Goal: Transaction & Acquisition: Purchase product/service

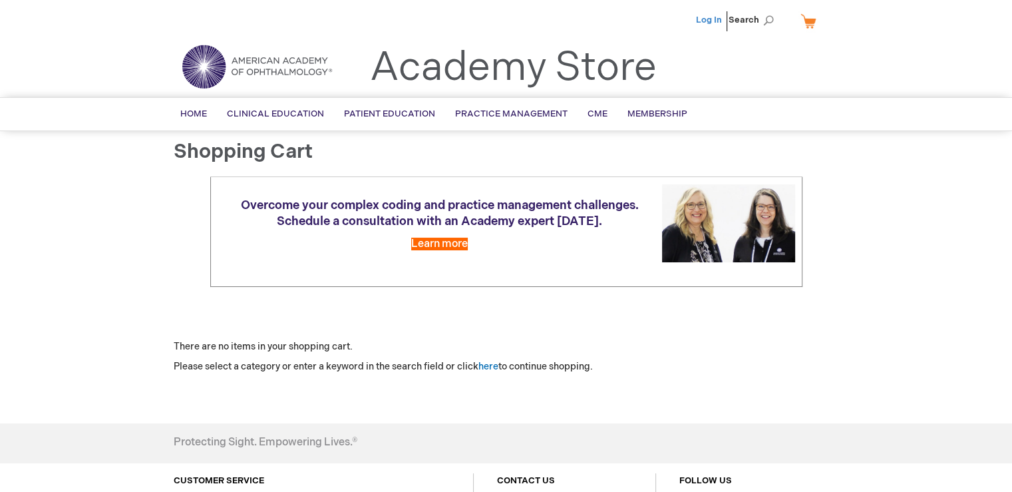
click at [710, 19] on link "Log In" at bounding box center [709, 20] width 26 height 11
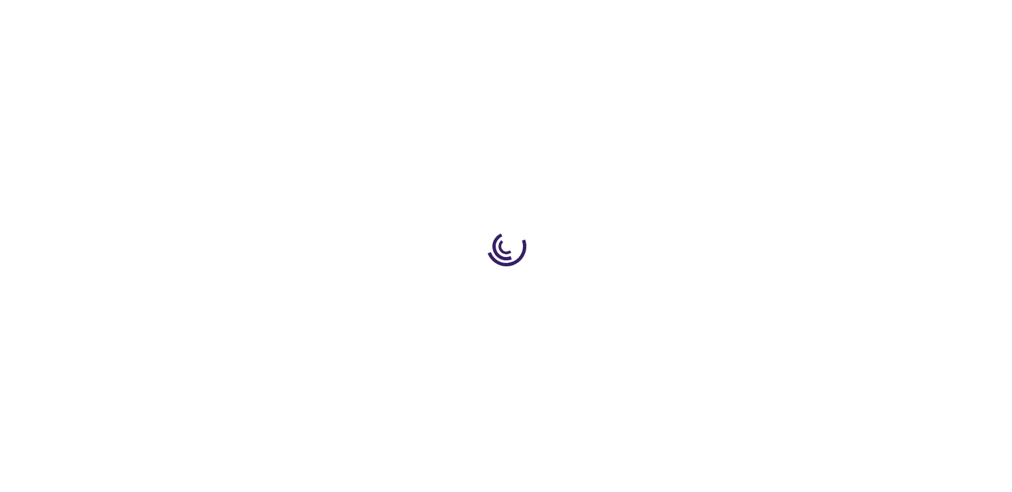
select select "US"
select select "42"
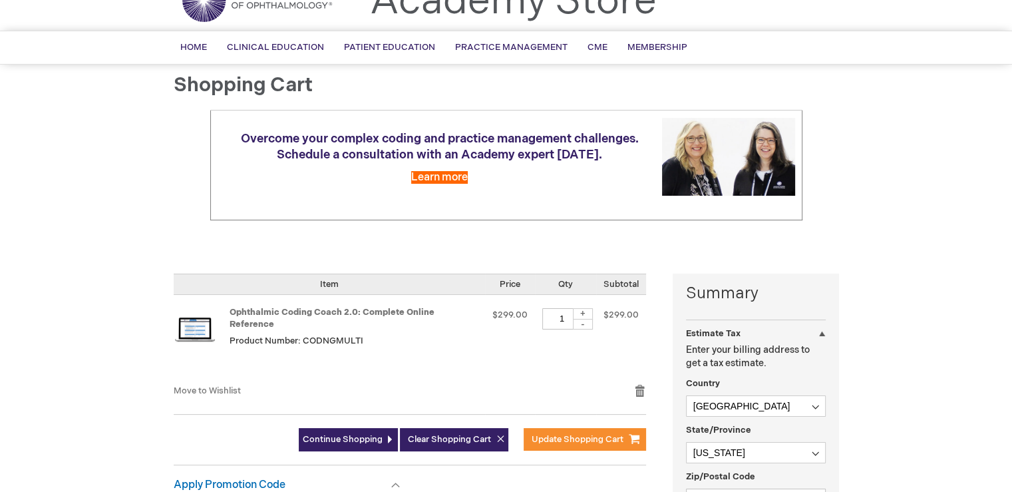
scroll to position [200, 0]
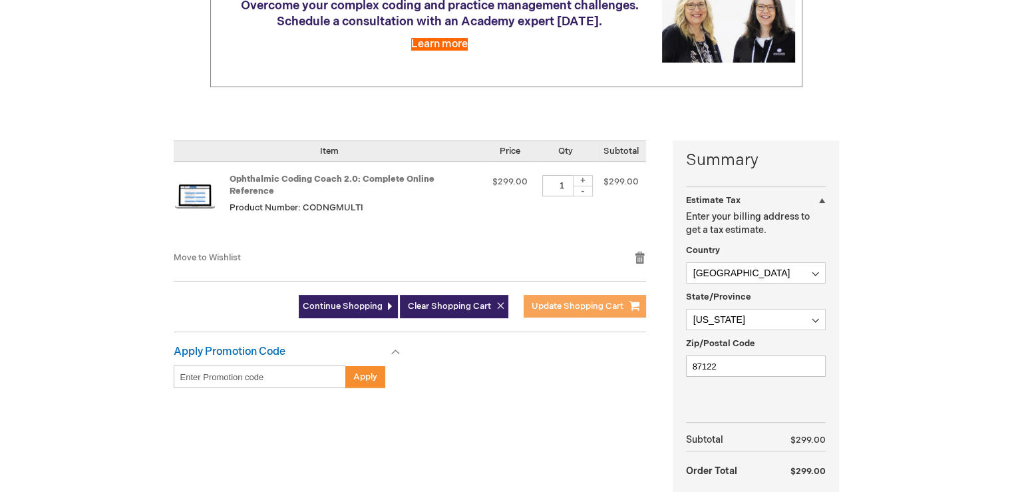
click at [575, 301] on span "Update Shopping Cart" at bounding box center [577, 306] width 92 height 11
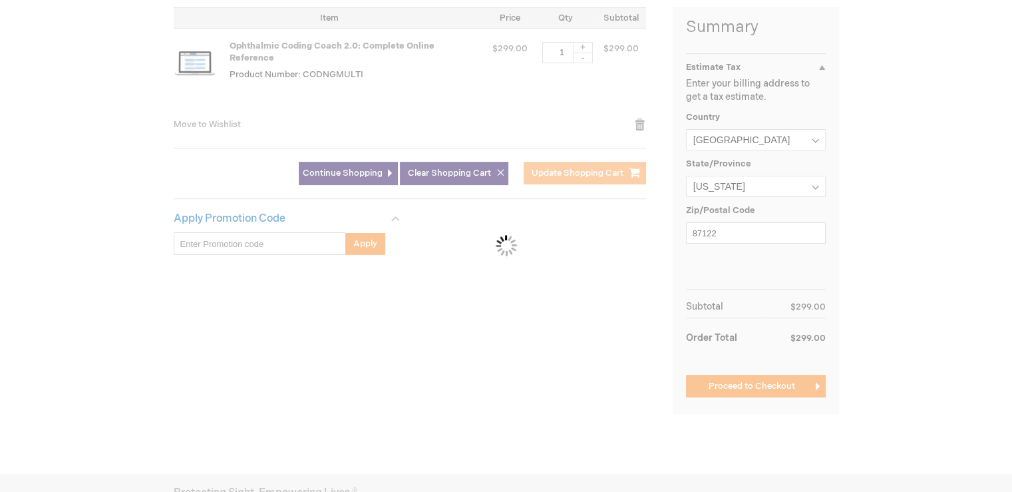
scroll to position [399, 0]
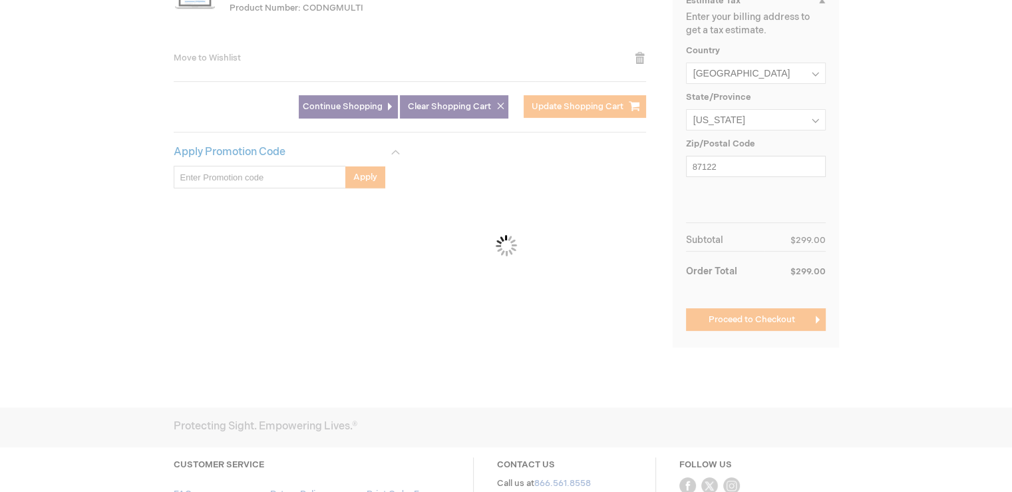
click at [735, 328] on div "Please wait..." at bounding box center [506, 246] width 1012 height 492
click at [735, 325] on div "Please wait..." at bounding box center [506, 246] width 1012 height 492
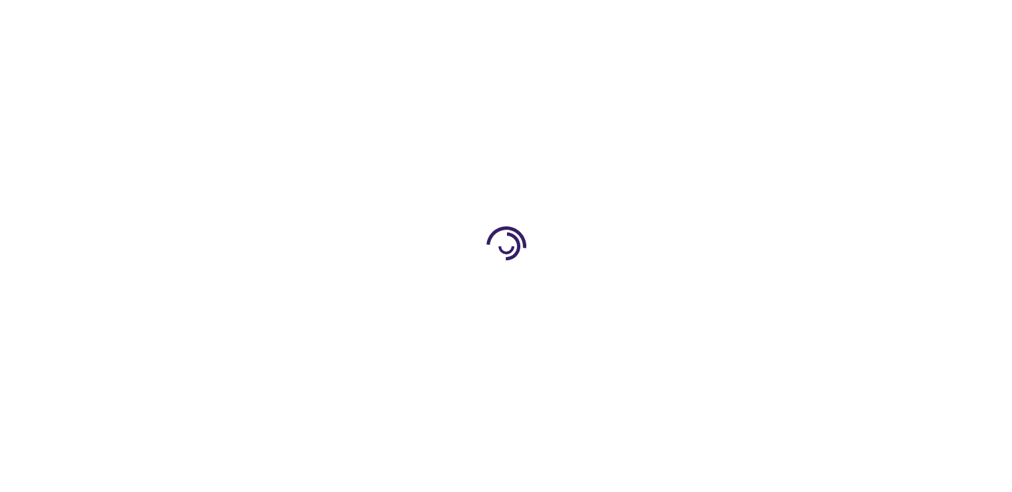
select select "US"
select select "42"
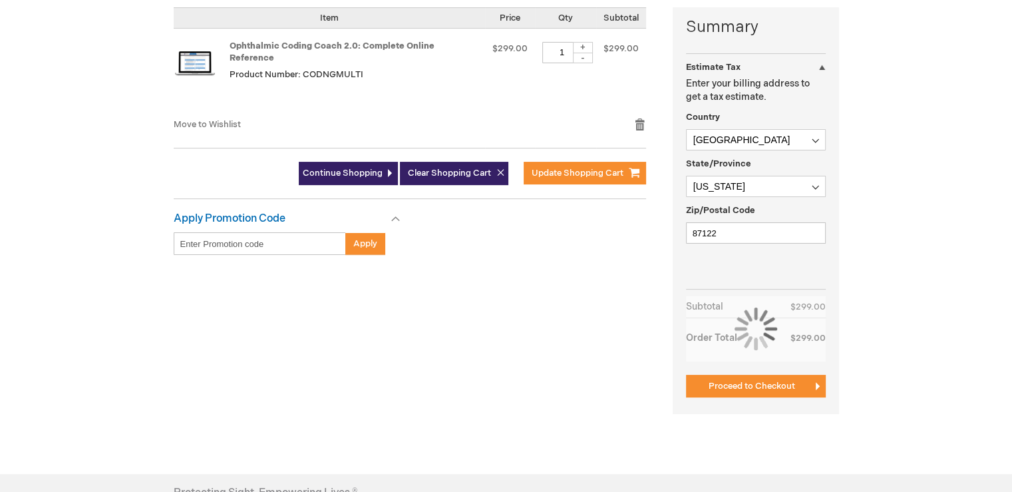
scroll to position [399, 0]
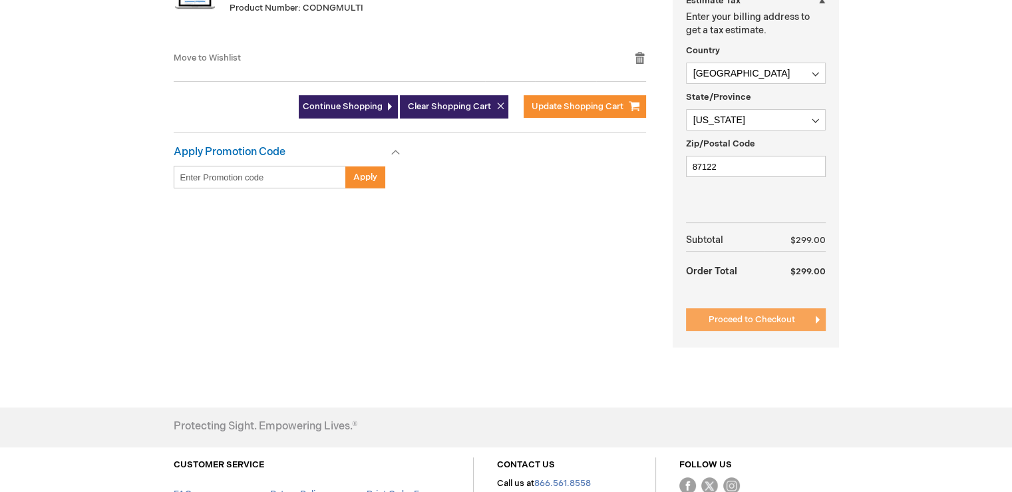
click at [776, 320] on span "Proceed to Checkout" at bounding box center [751, 319] width 86 height 11
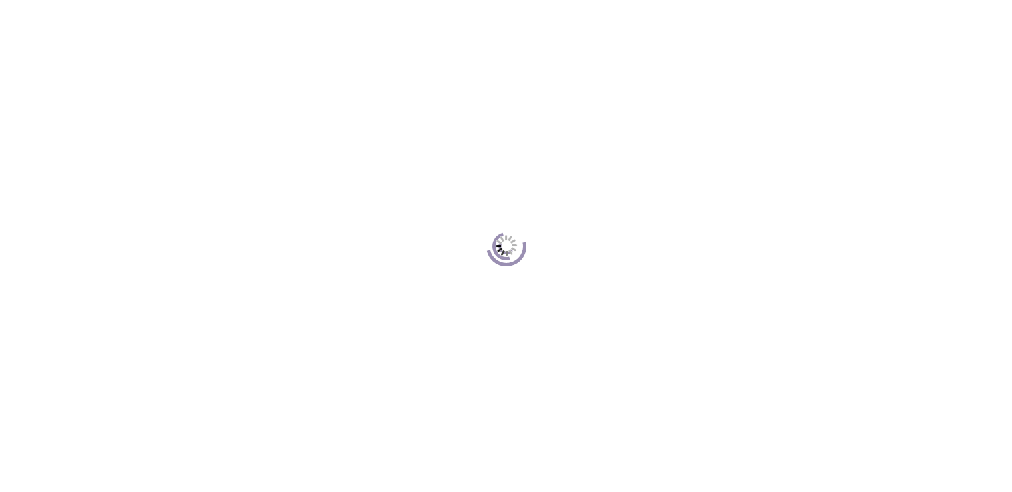
scroll to position [182, 0]
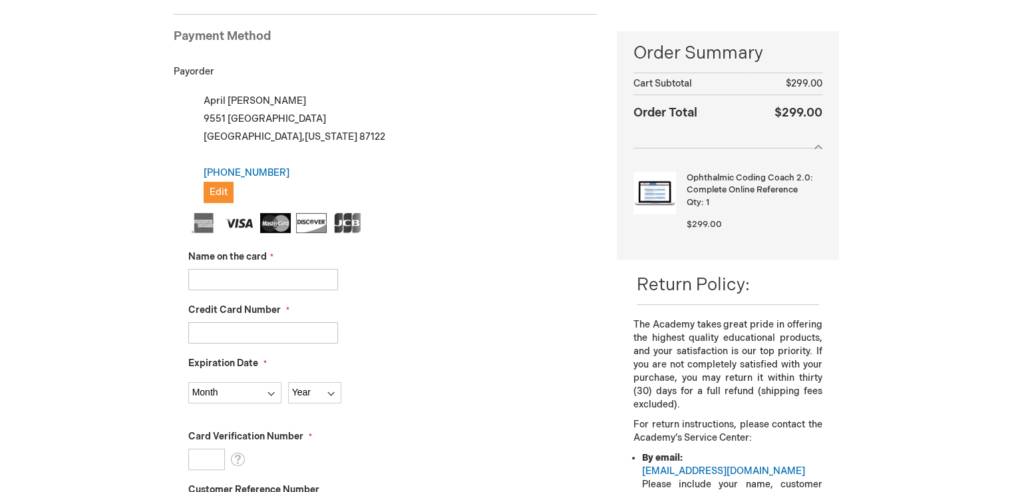
click at [270, 269] on input "Name on the card" at bounding box center [263, 279] width 150 height 21
type input "KENNETH DOWNES"
type input "372729869951008"
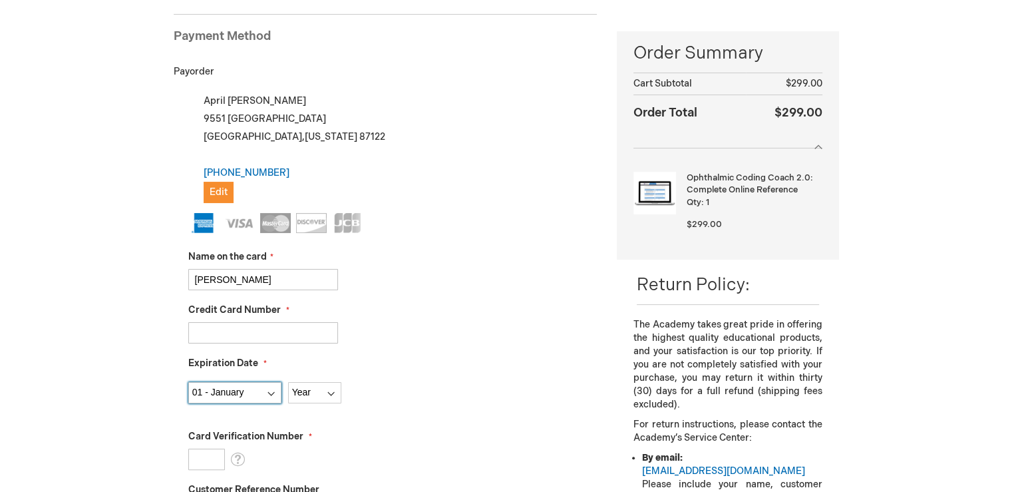
select select "2"
select select "2026"
type input "2167"
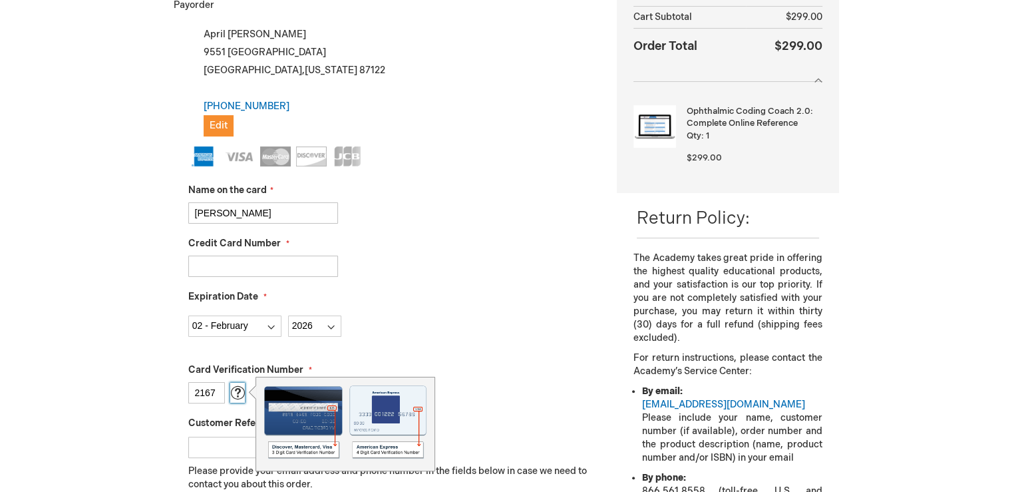
scroll to position [381, 0]
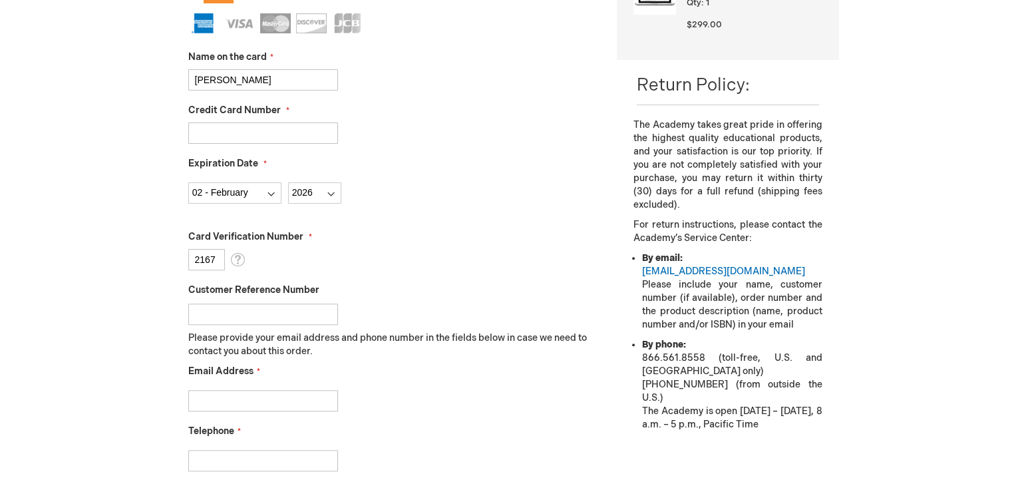
click at [105, 347] on div "April Blair Log Out Search My Cart 1 1 items CLOSE RECENTLY ADDED ITEM(S) Close…" at bounding box center [506, 282] width 1012 height 1326
click at [223, 394] on input "Email Address" at bounding box center [263, 400] width 150 height 21
type input "april.blair@pscabq.com"
type input "5056394640"
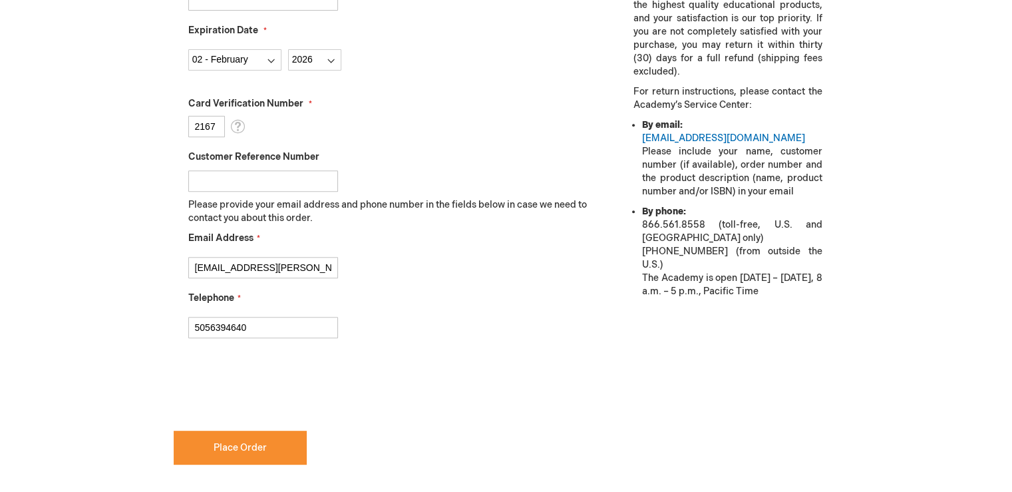
scroll to position [581, 0]
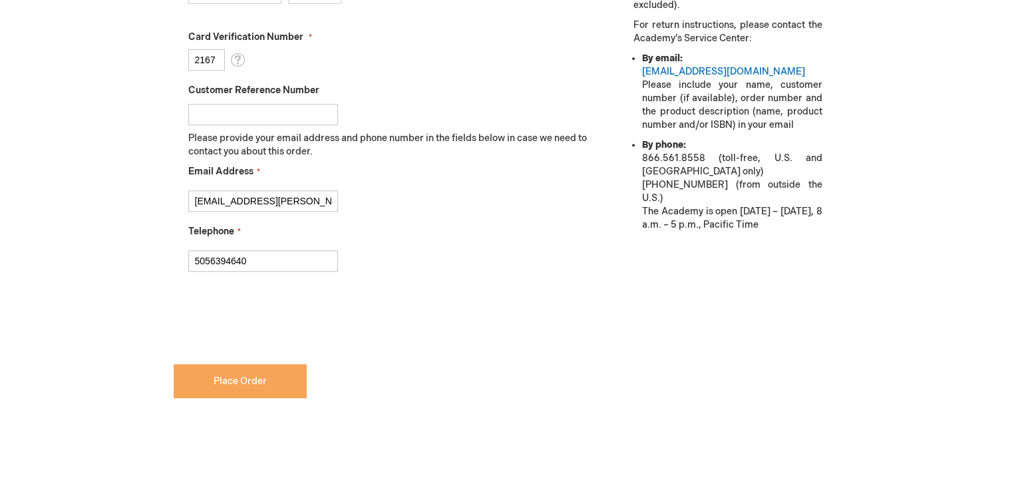
checkbox input "true"
click at [249, 375] on span "Place Order" at bounding box center [240, 380] width 53 height 11
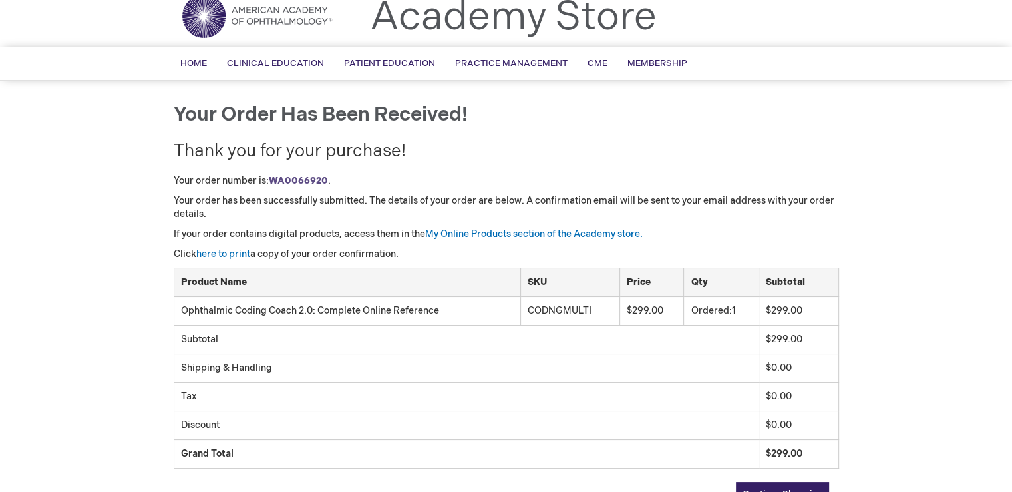
scroll to position [117, 0]
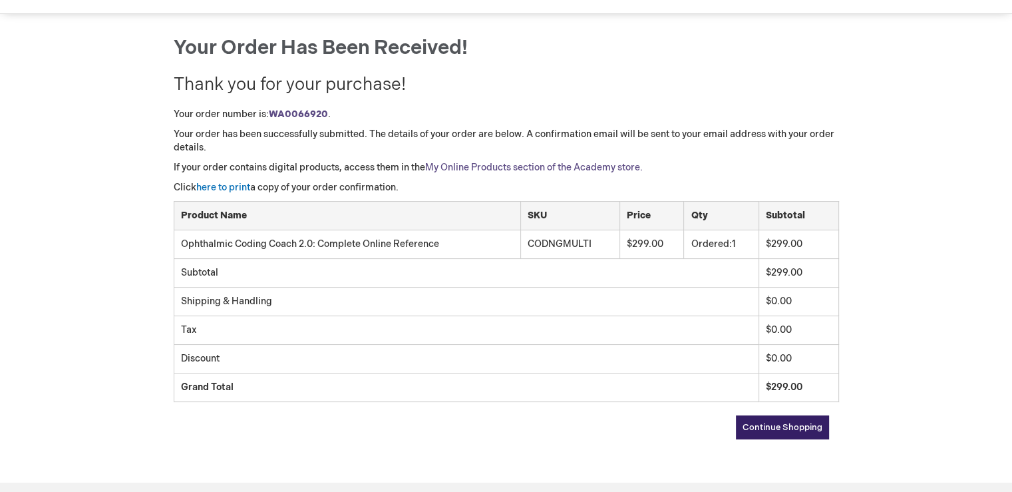
click at [493, 163] on link "My Online Products section of the Academy store." at bounding box center [533, 167] width 217 height 11
